Goal: Use online tool/utility: Utilize a website feature to perform a specific function

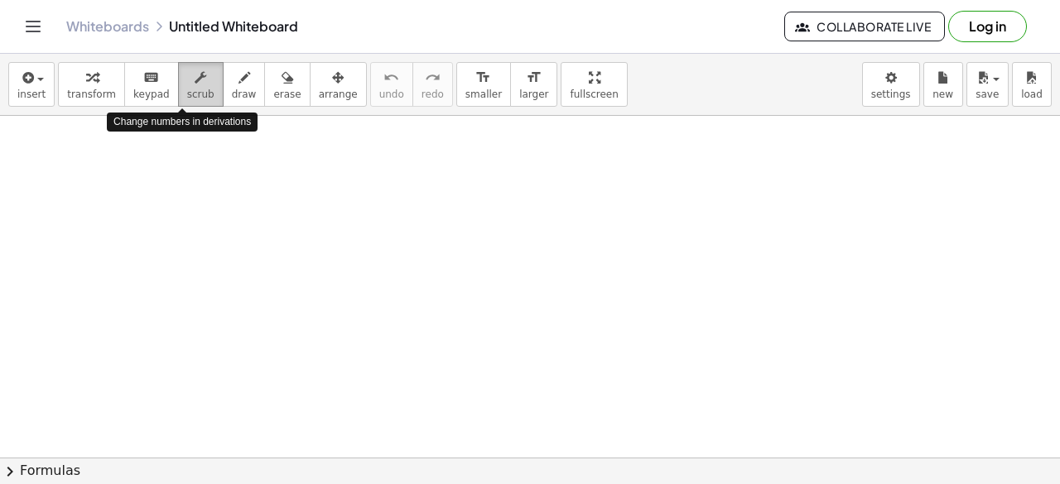
click at [178, 90] on button "scrub" at bounding box center [201, 84] width 46 height 45
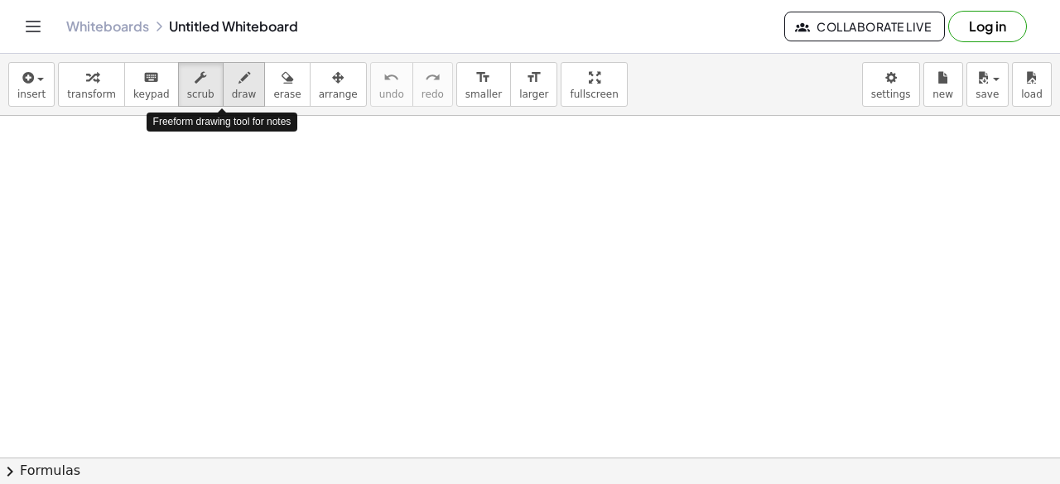
click at [238, 84] on icon "button" at bounding box center [244, 78] width 12 height 20
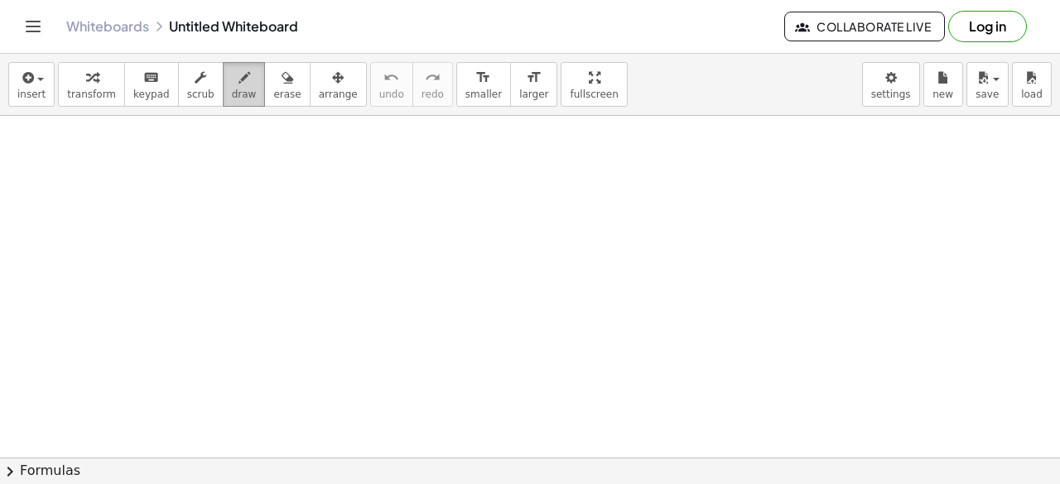
click at [224, 103] on button "draw" at bounding box center [244, 84] width 43 height 45
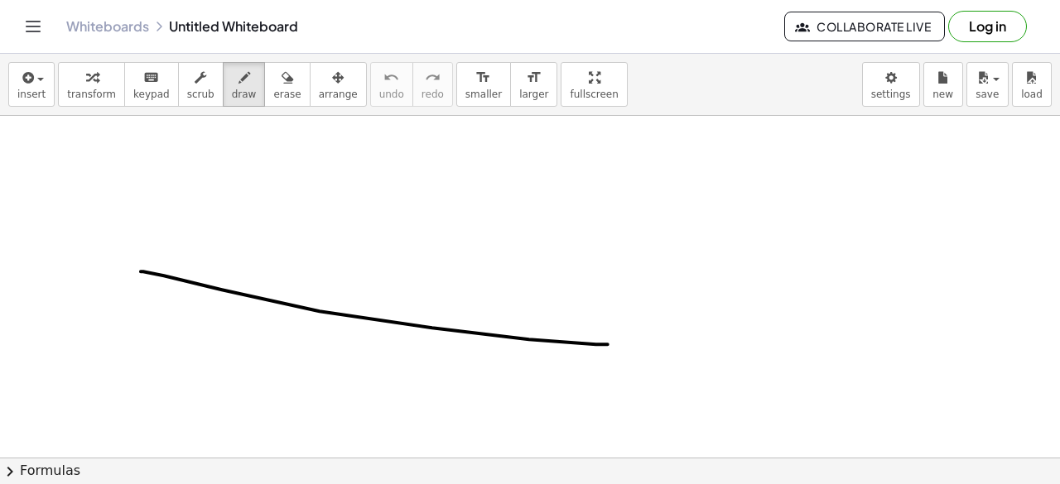
drag, startPoint x: 141, startPoint y: 271, endPoint x: 608, endPoint y: 344, distance: 472.5
drag, startPoint x: 217, startPoint y: 190, endPoint x: 132, endPoint y: 275, distance: 120.6
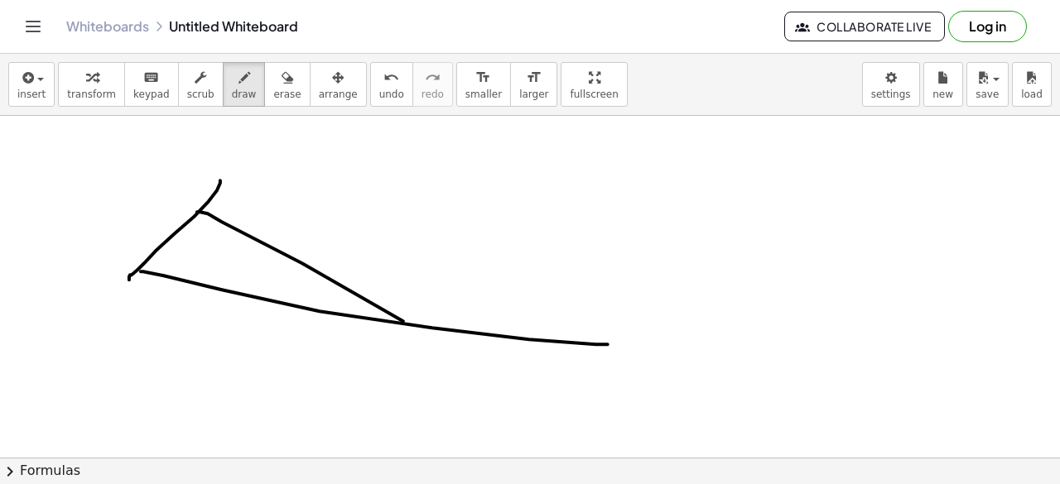
drag, startPoint x: 302, startPoint y: 262, endPoint x: 781, endPoint y: 483, distance: 527.8
click at [781, 483] on html "Graspable Math Activities Get Started Activity Bank Assigned Work Classes White…" at bounding box center [530, 242] width 1060 height 484
drag, startPoint x: 186, startPoint y: 81, endPoint x: 190, endPoint y: 110, distance: 29.2
click at [187, 100] on button "scrub" at bounding box center [201, 84] width 46 height 45
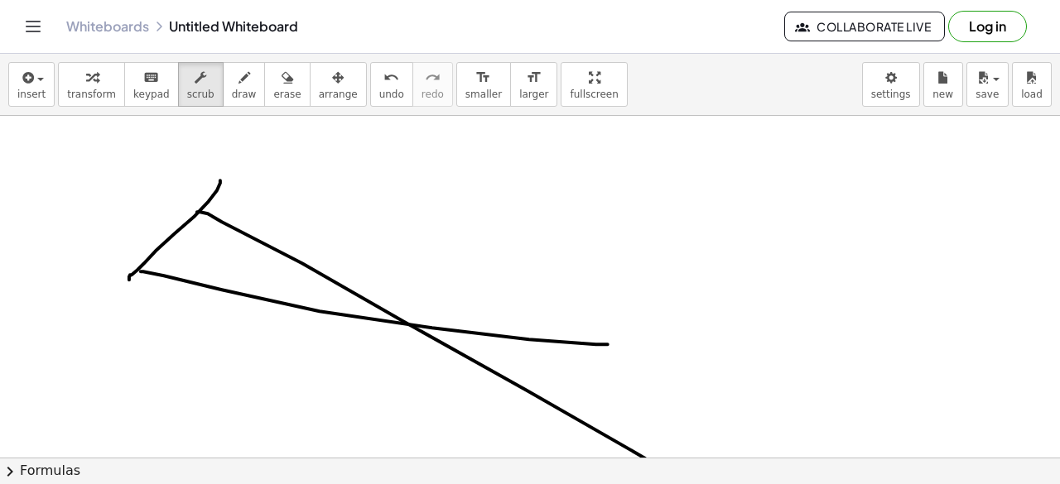
drag, startPoint x: 251, startPoint y: 260, endPoint x: 278, endPoint y: 248, distance: 30.0
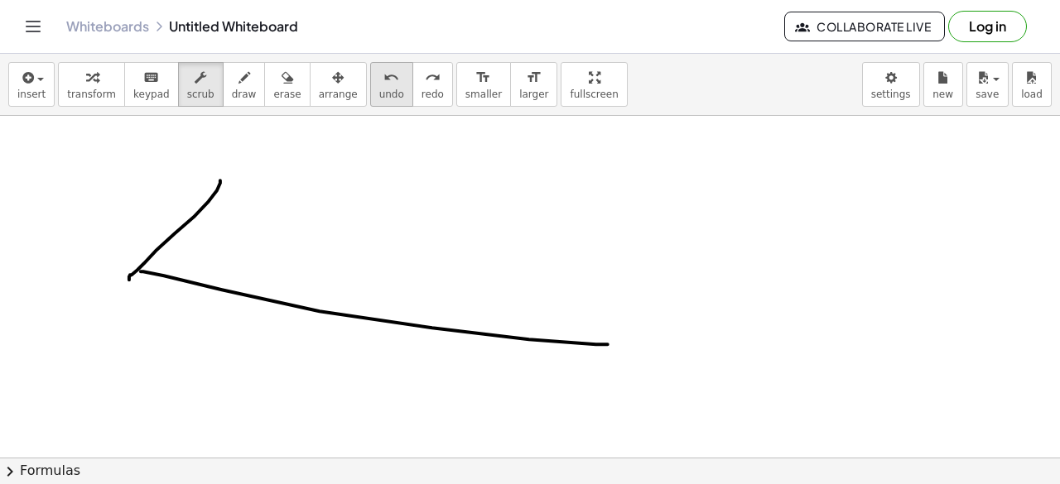
click at [379, 95] on span "undo" at bounding box center [391, 95] width 25 height 12
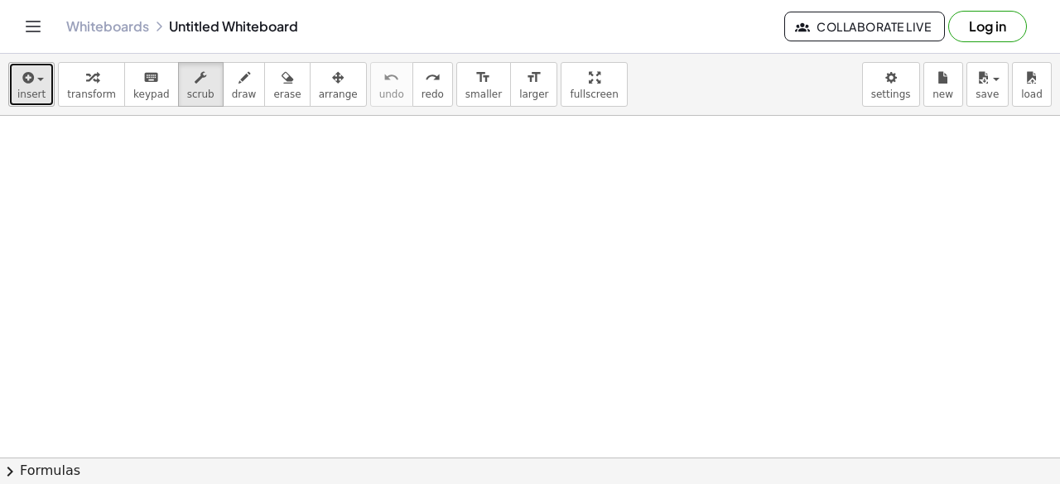
click at [35, 75] on div "button" at bounding box center [31, 77] width 28 height 20
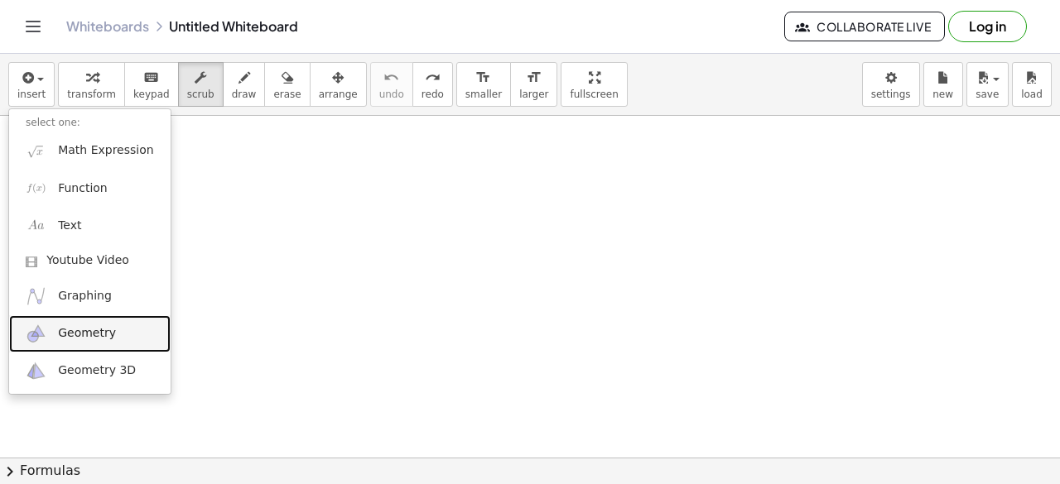
click at [142, 324] on link "Geometry" at bounding box center [89, 333] width 161 height 37
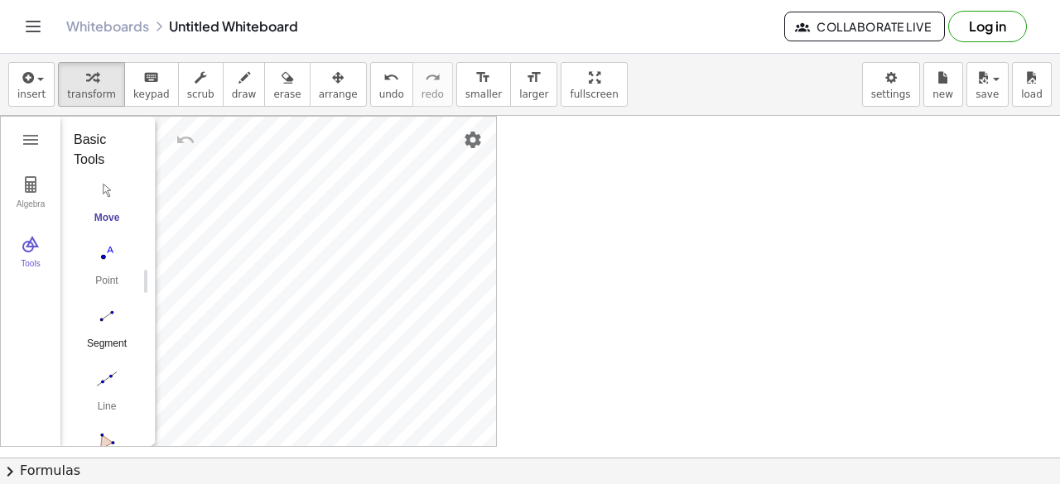
click at [123, 332] on button "Segment" at bounding box center [107, 332] width 66 height 60
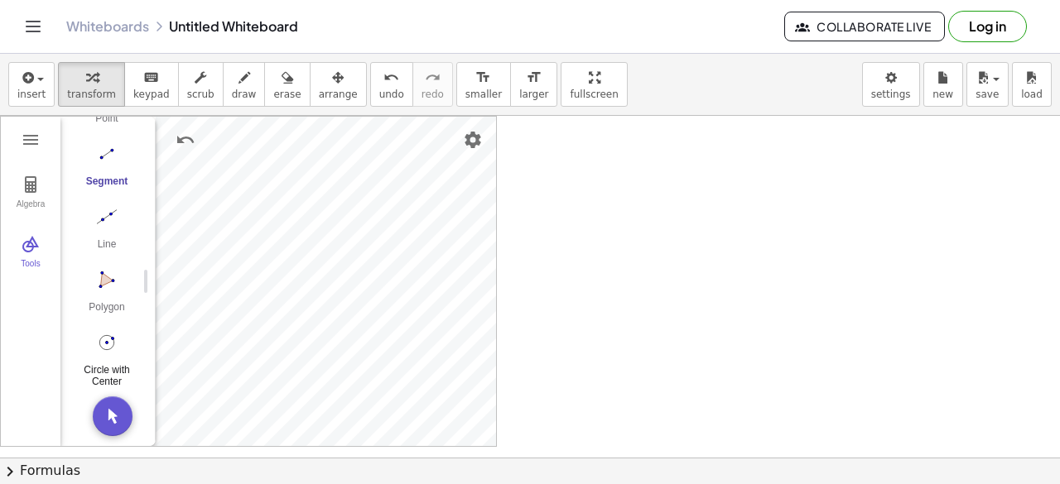
click at [106, 336] on img "Circle with Center through Point. Select center point, then point on circle" at bounding box center [107, 342] width 66 height 26
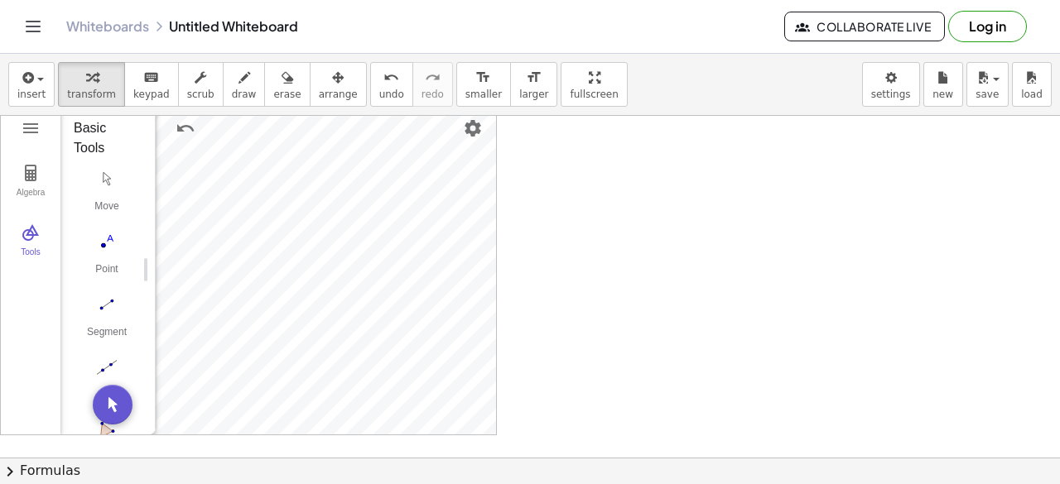
scroll to position [0, 0]
